Goal: Task Accomplishment & Management: Use online tool/utility

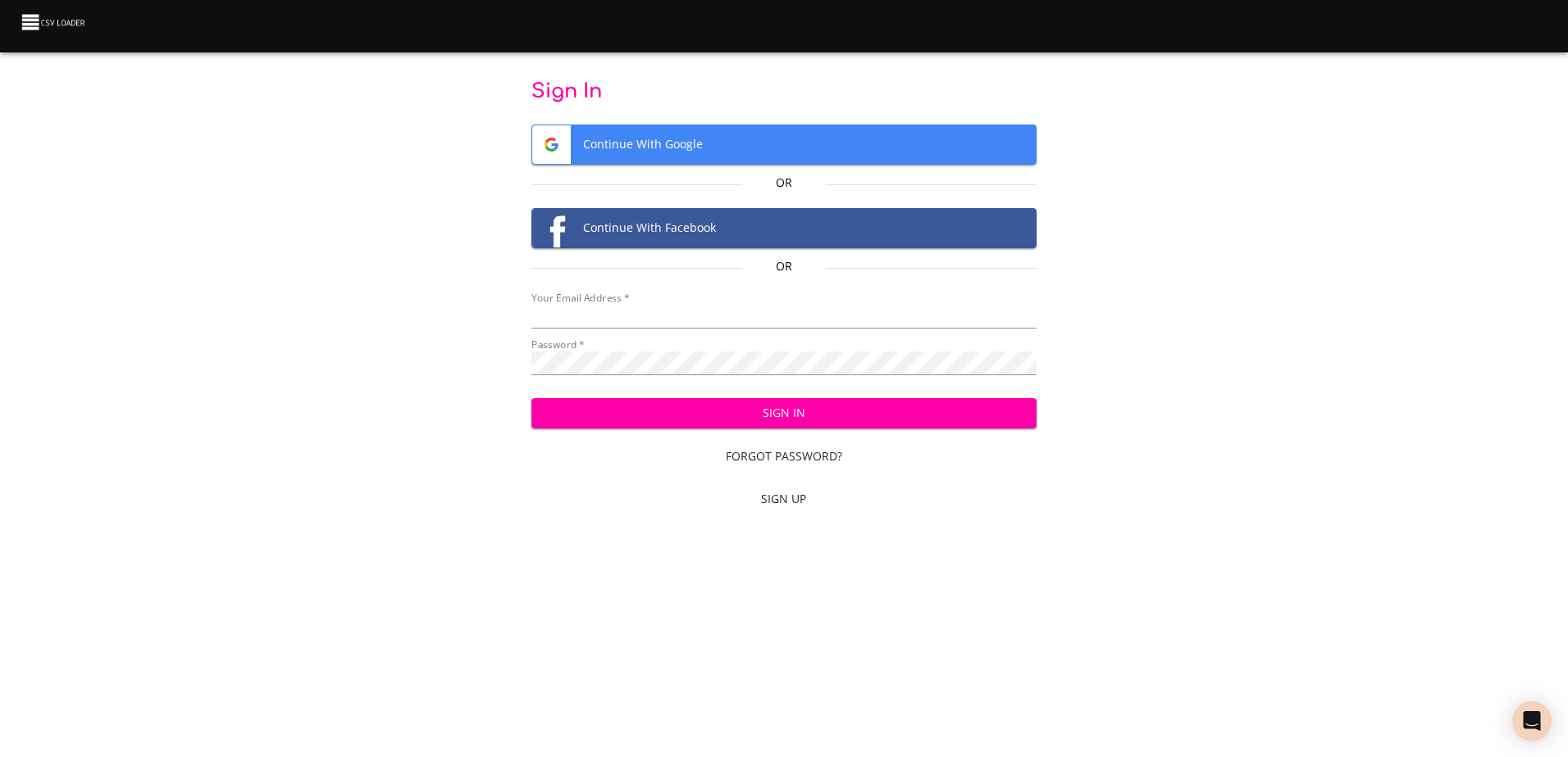
type input "[EMAIL_ADDRESS][DOMAIN_NAME]"
click at [796, 418] on span "Sign In" at bounding box center [783, 414] width 479 height 21
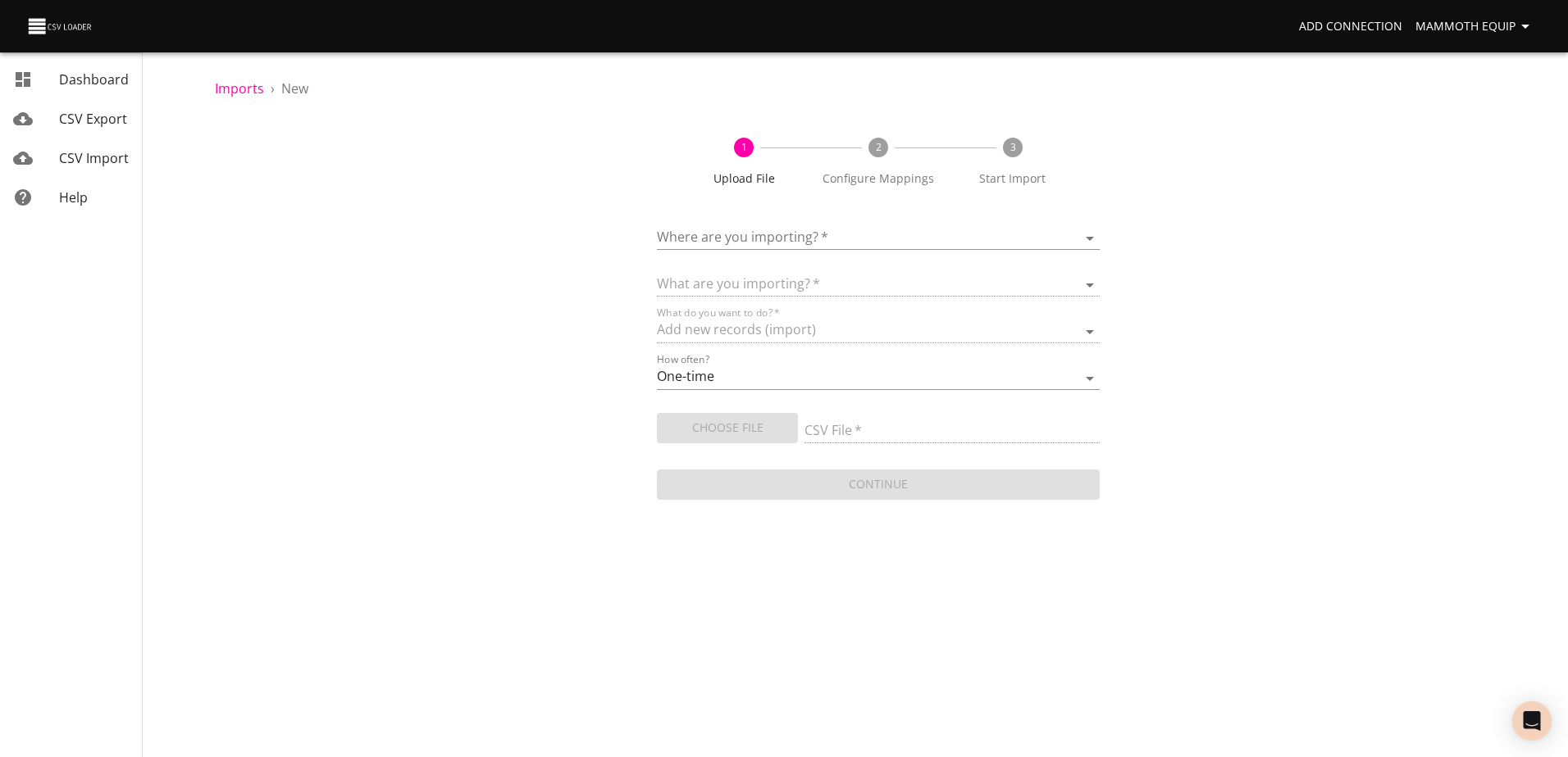
click at [1094, 237] on body "Add Connection Mammoth Equip Dashboard CSV Export CSV Import Help Imports › New…" at bounding box center [784, 378] width 1568 height 757
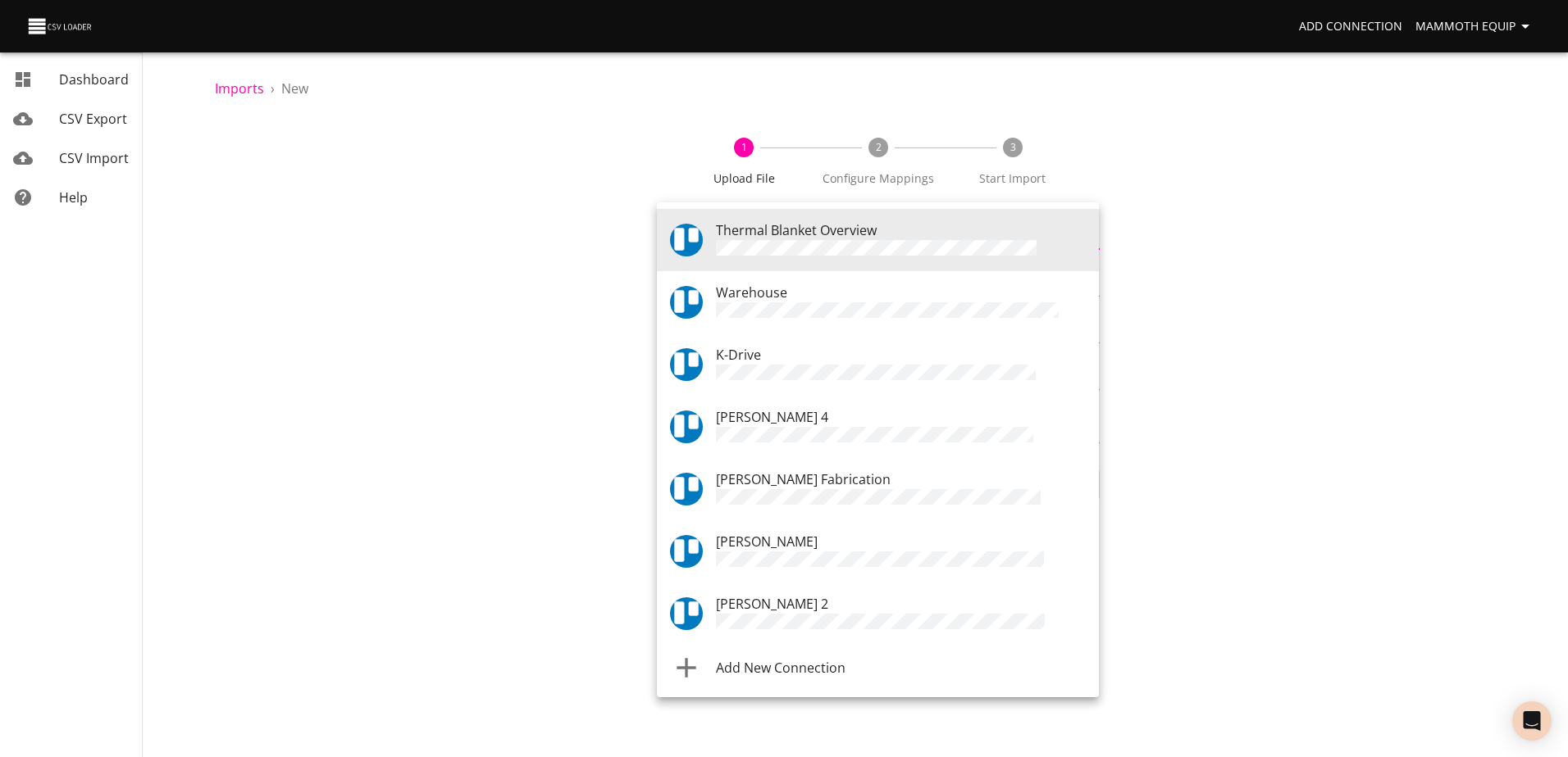
click at [787, 297] on div "Warehouse" at bounding box center [900, 303] width 370 height 40
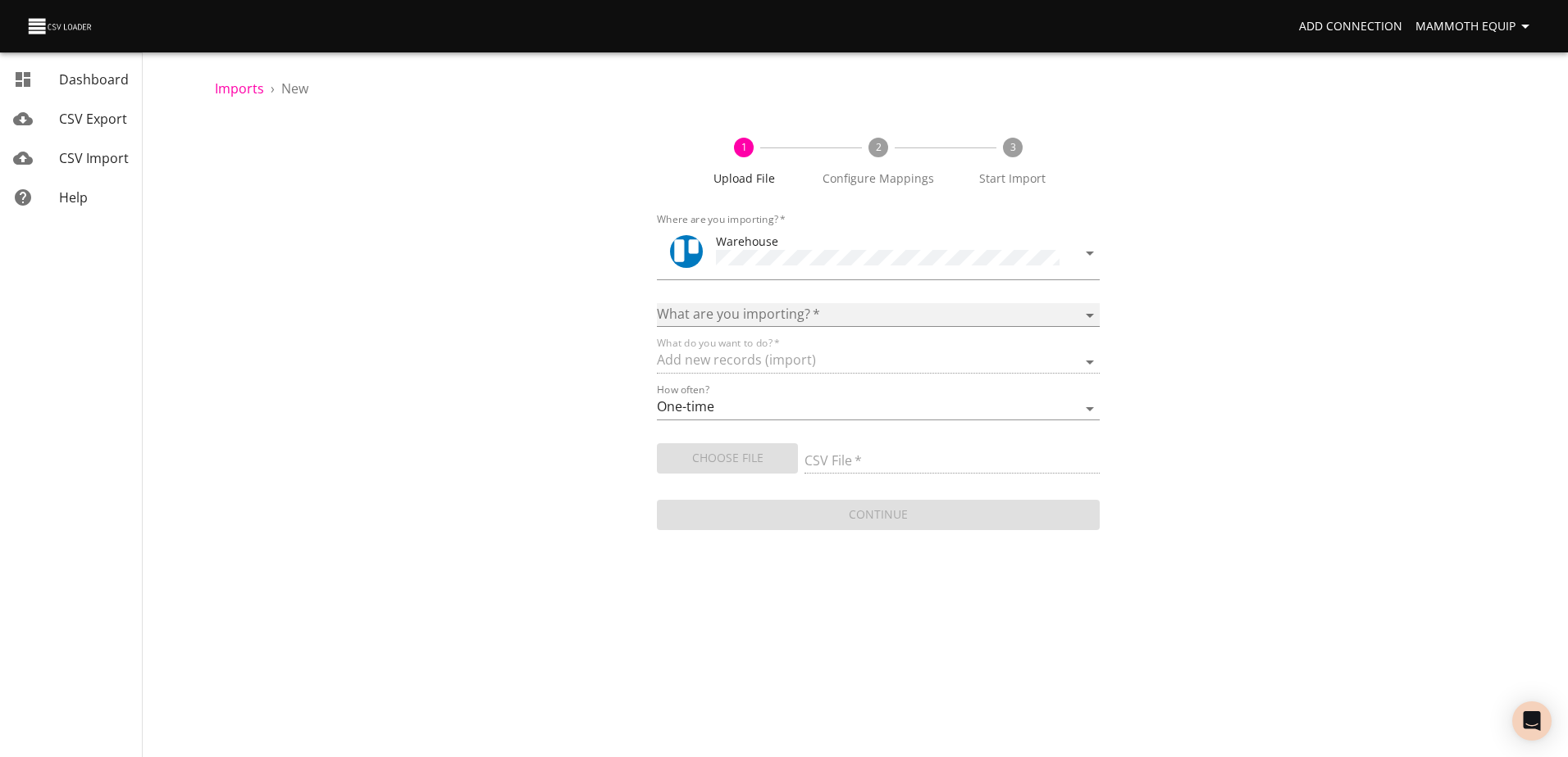
click at [1088, 312] on select "Boards Cards Checkitems Checklists" at bounding box center [877, 316] width 442 height 24
select select "cards"
click at [656, 303] on select "Boards Cards Checkitems Checklists" at bounding box center [877, 316] width 442 height 24
click at [699, 461] on span "Choose File" at bounding box center [727, 459] width 115 height 21
type input "Import1.xlsx"
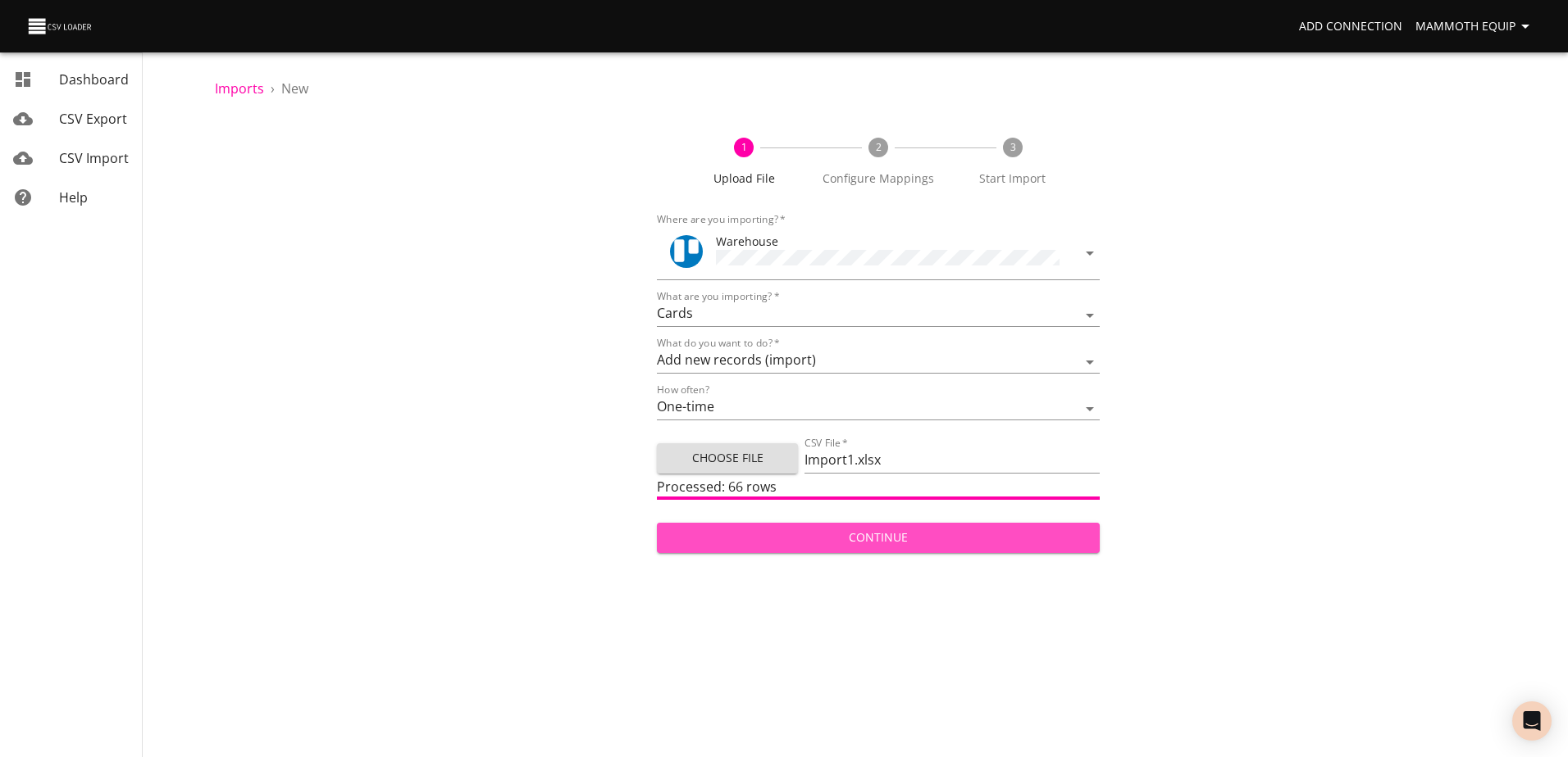
click at [834, 532] on span "Continue" at bounding box center [878, 538] width 416 height 21
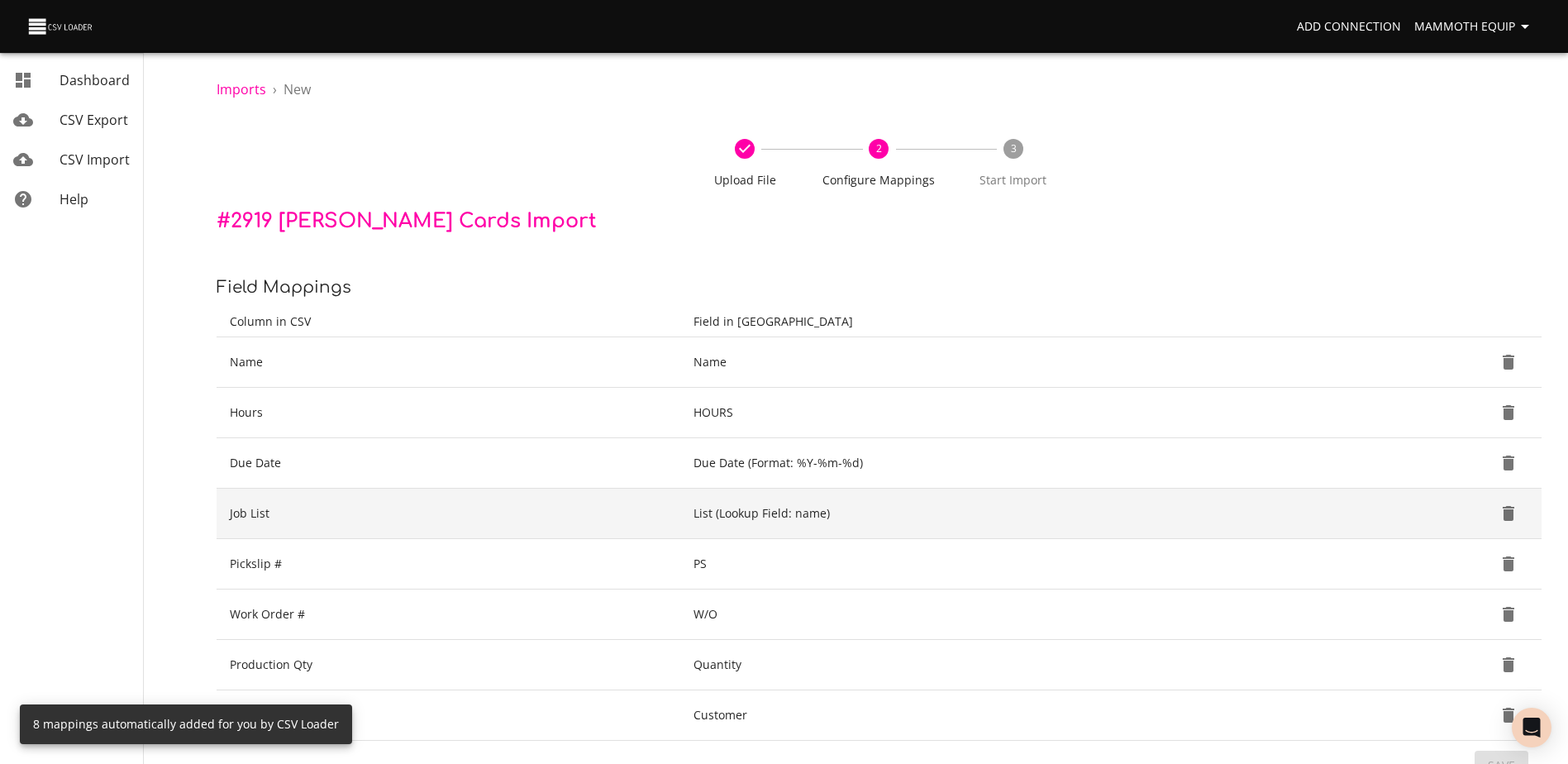
scroll to position [175, 0]
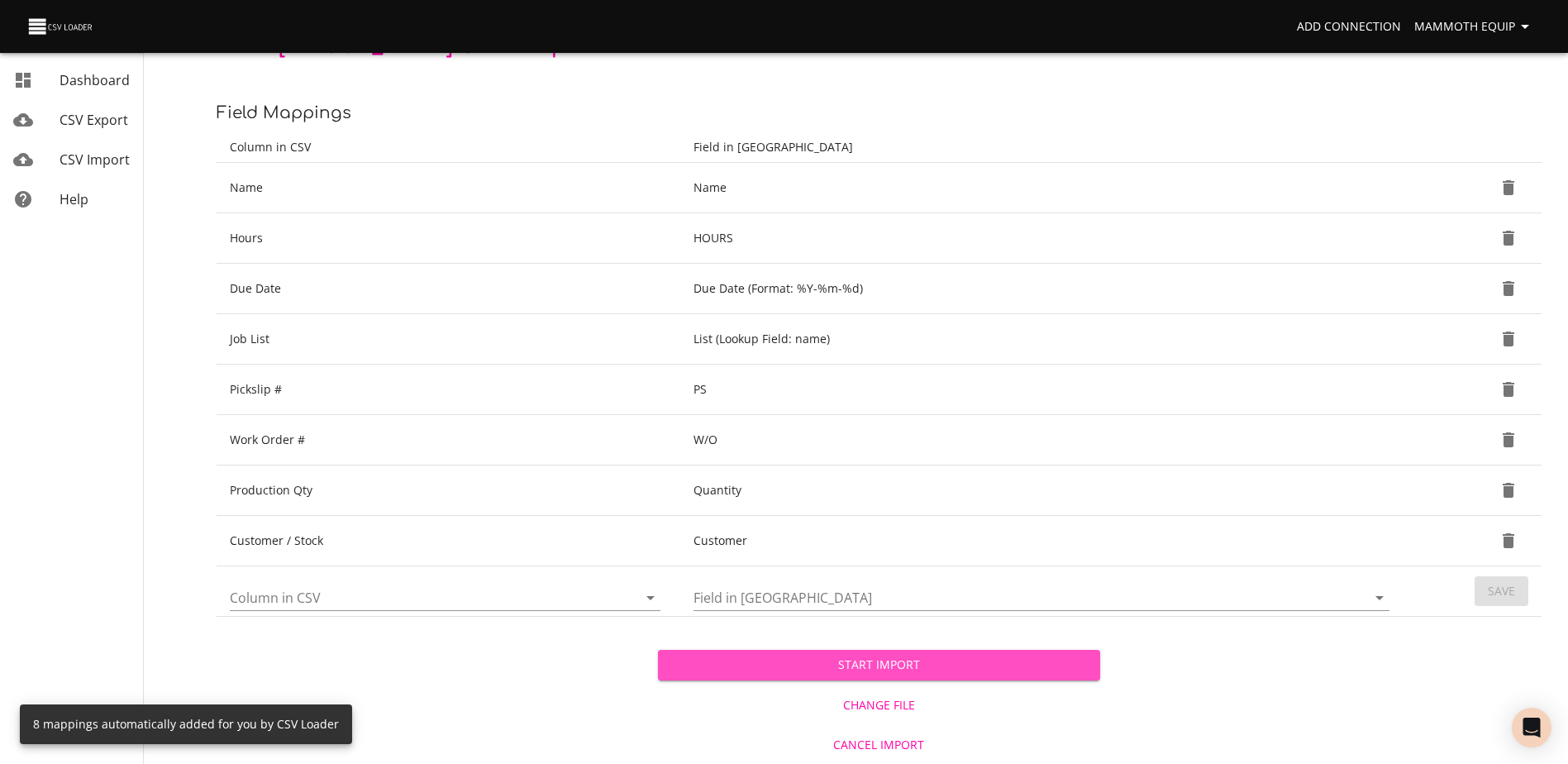
click at [809, 669] on span "Start Import" at bounding box center [878, 666] width 415 height 21
